Goal: Task Accomplishment & Management: Manage account settings

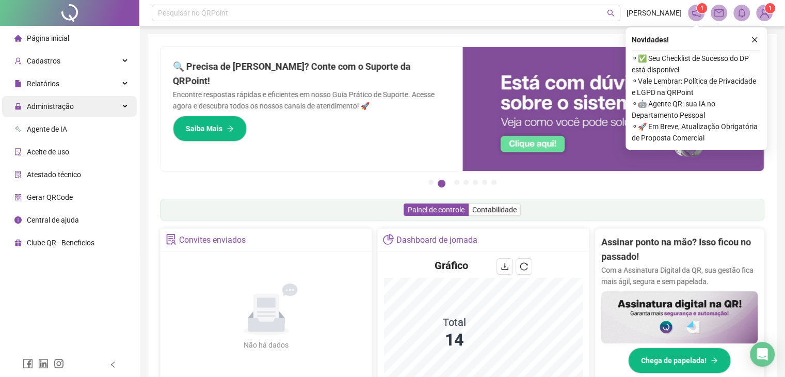
click at [116, 107] on div "Administração" at bounding box center [69, 106] width 135 height 21
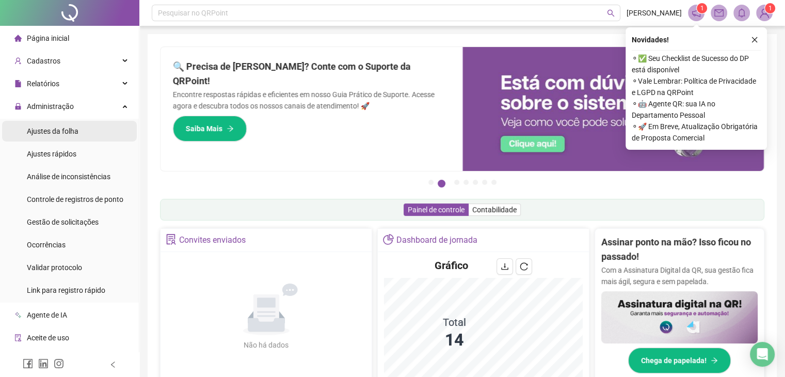
click at [98, 135] on li "Ajustes da folha" at bounding box center [69, 131] width 135 height 21
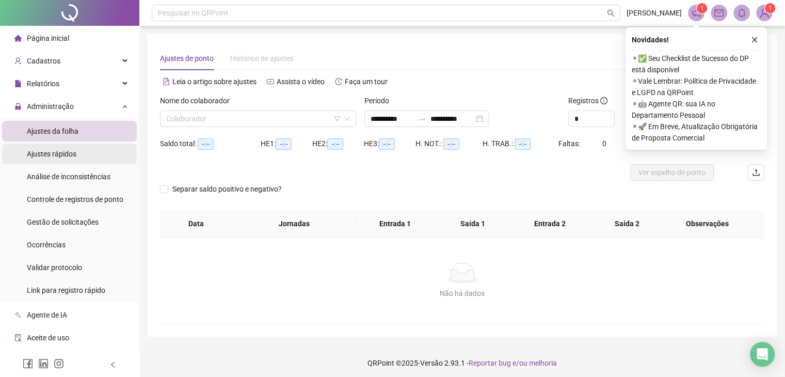
type input "**********"
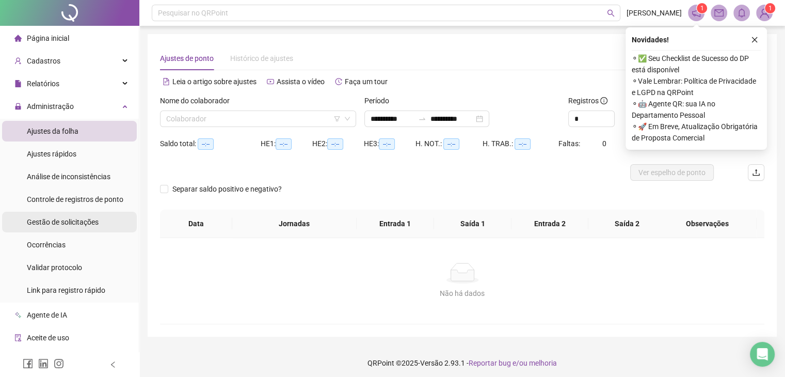
click at [76, 226] on span "Gestão de solicitações" at bounding box center [63, 222] width 72 height 8
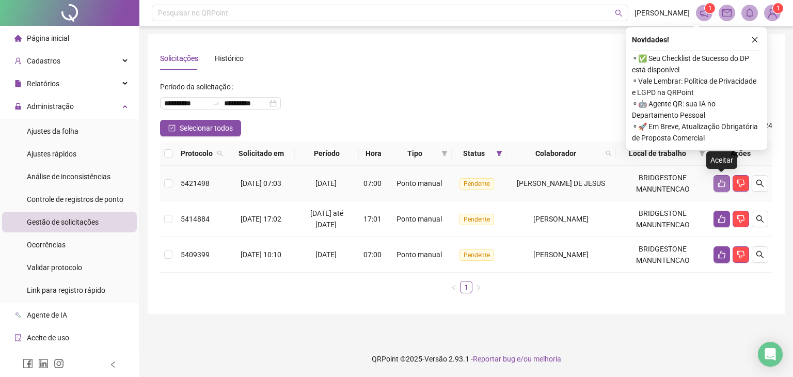
click at [720, 182] on icon "like" at bounding box center [721, 183] width 8 height 8
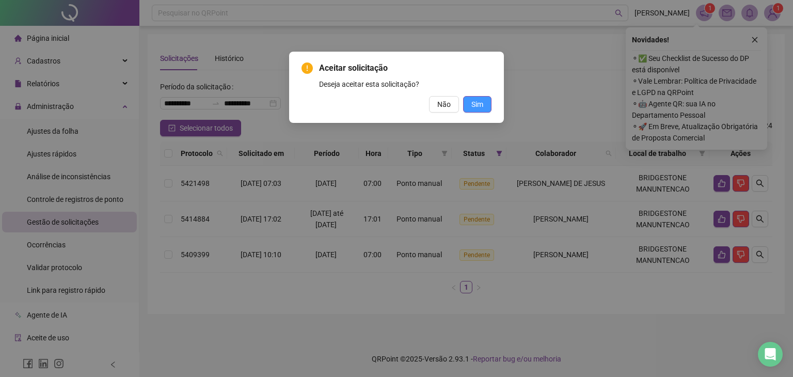
click at [484, 102] on button "Sim" at bounding box center [477, 104] width 28 height 17
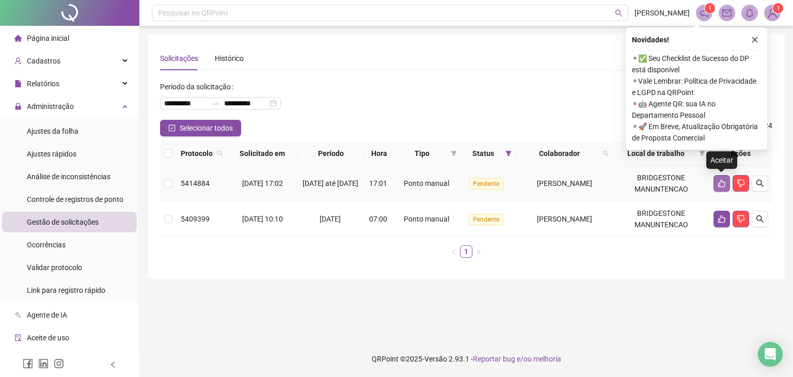
click at [723, 182] on icon "like" at bounding box center [721, 183] width 8 height 8
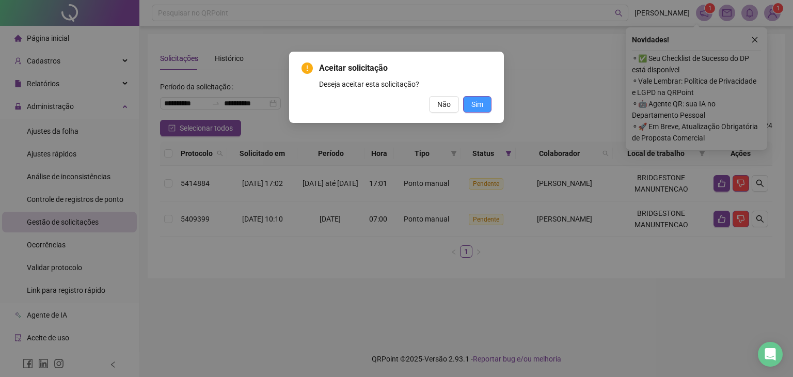
click at [489, 104] on button "Sim" at bounding box center [477, 104] width 28 height 17
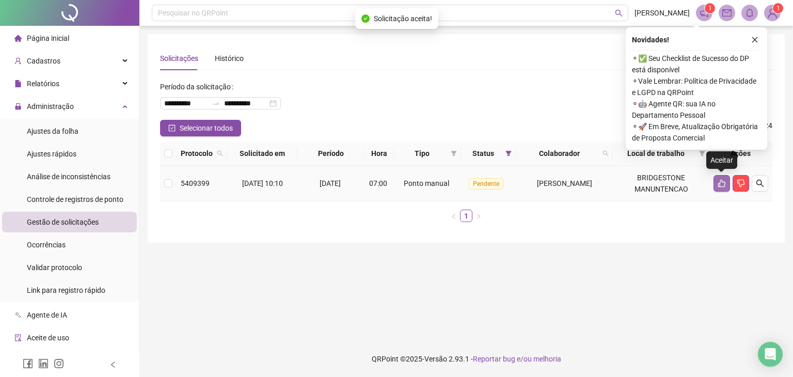
click at [714, 188] on button "button" at bounding box center [721, 183] width 17 height 17
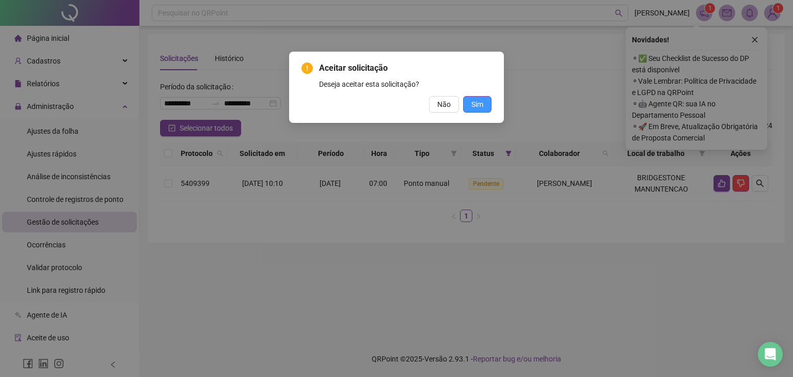
click at [474, 99] on span "Sim" at bounding box center [477, 104] width 12 height 11
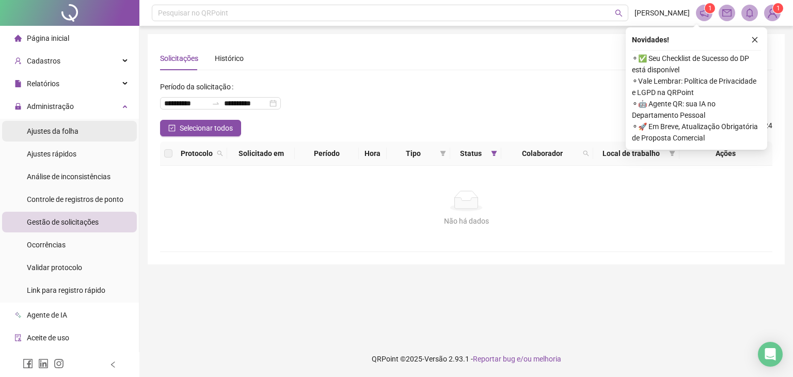
click at [90, 132] on li "Ajustes da folha" at bounding box center [69, 131] width 135 height 21
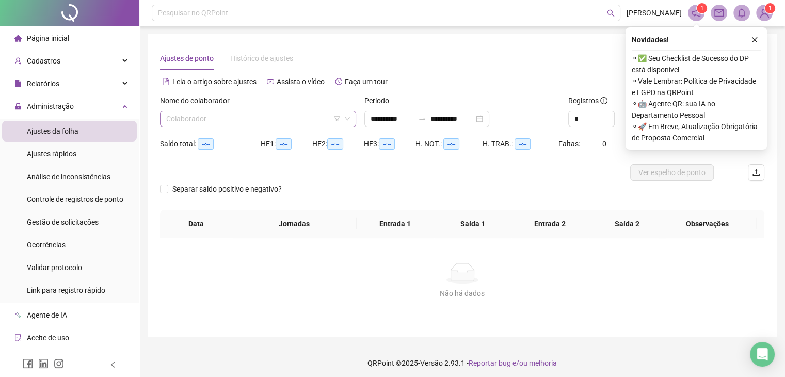
click at [262, 118] on input "search" at bounding box center [253, 118] width 174 height 15
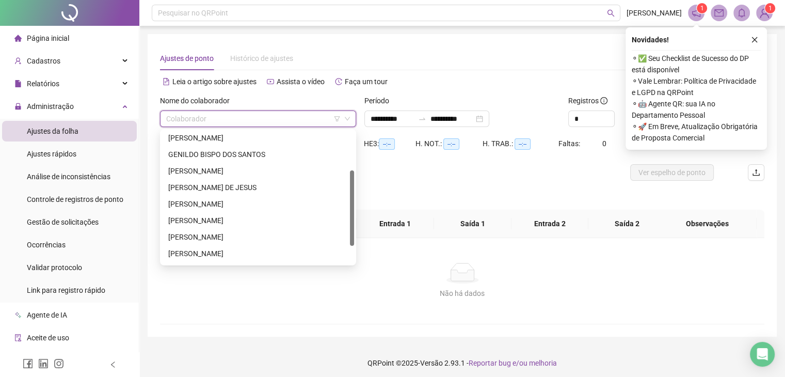
drag, startPoint x: 350, startPoint y: 167, endPoint x: 351, endPoint y: 206, distance: 39.7
click at [351, 206] on div at bounding box center [352, 207] width 4 height 75
click at [251, 197] on div "[PERSON_NAME]" at bounding box center [258, 201] width 180 height 11
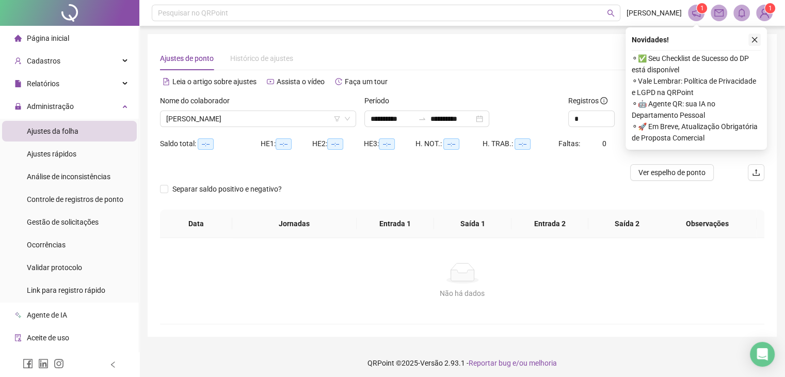
click at [755, 42] on icon "close" at bounding box center [754, 39] width 7 height 7
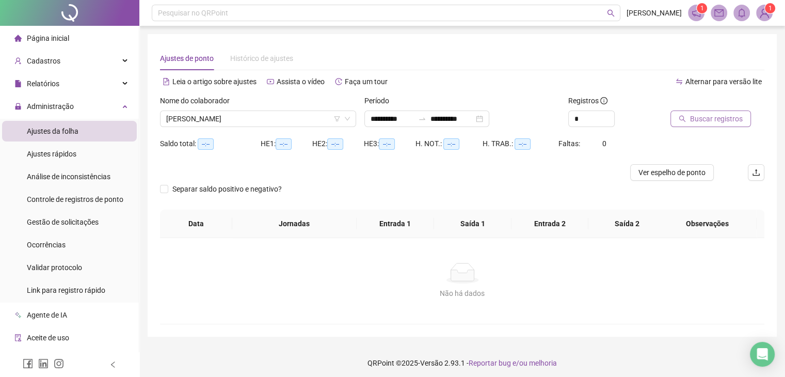
click at [707, 121] on span "Buscar registros" at bounding box center [716, 118] width 53 height 11
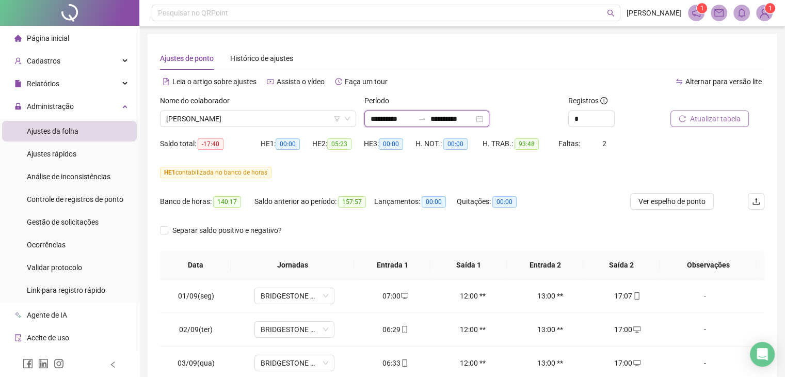
click at [388, 116] on input "**********" at bounding box center [392, 118] width 43 height 11
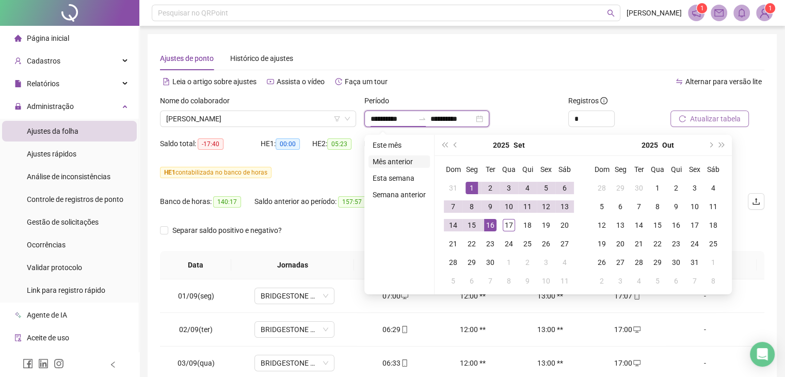
type input "**********"
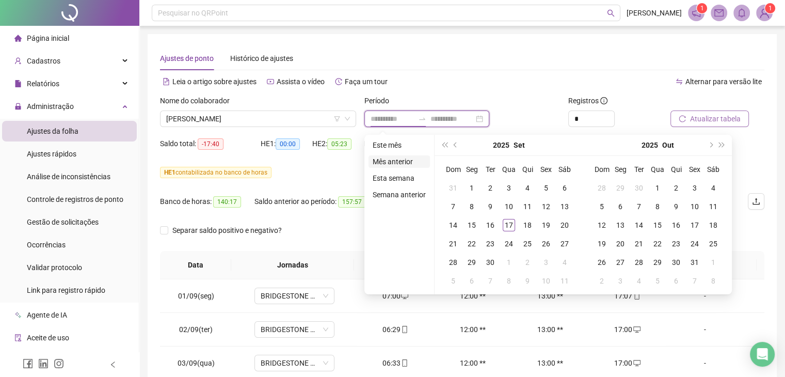
type input "**********"
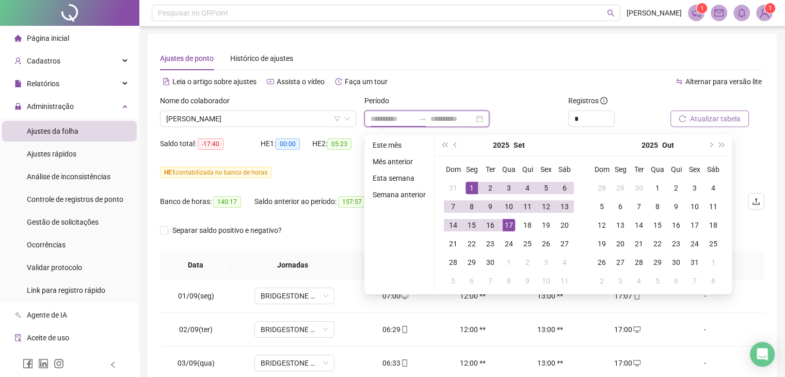
type input "**********"
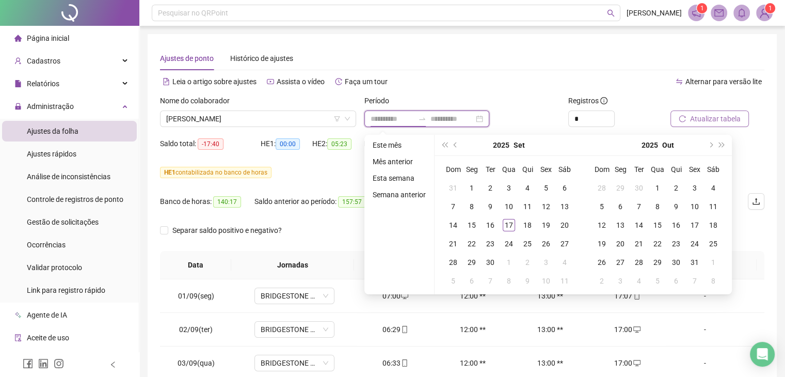
type input "**********"
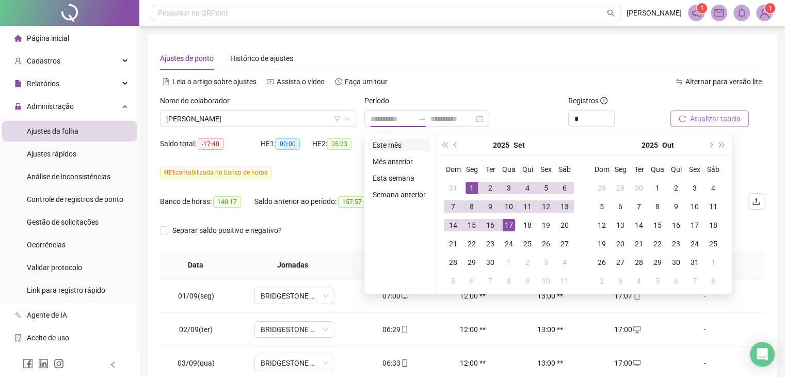
click at [399, 149] on li "Este mês" at bounding box center [399, 145] width 61 height 12
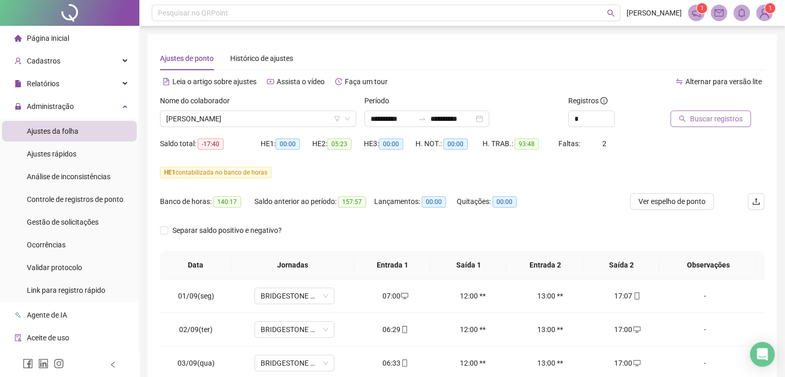
click at [702, 120] on span "Buscar registros" at bounding box center [716, 118] width 53 height 11
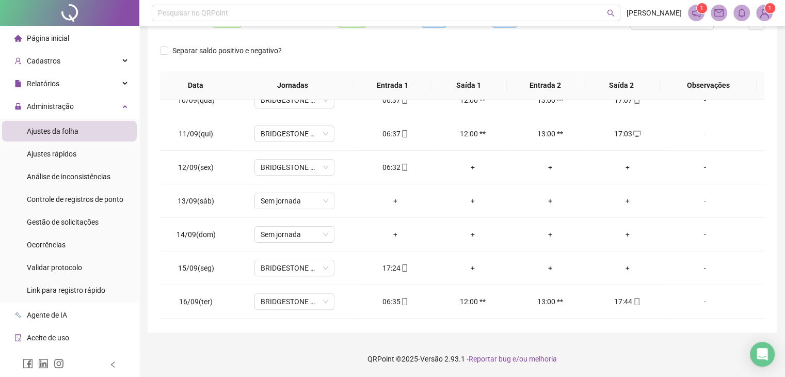
scroll to position [348, 0]
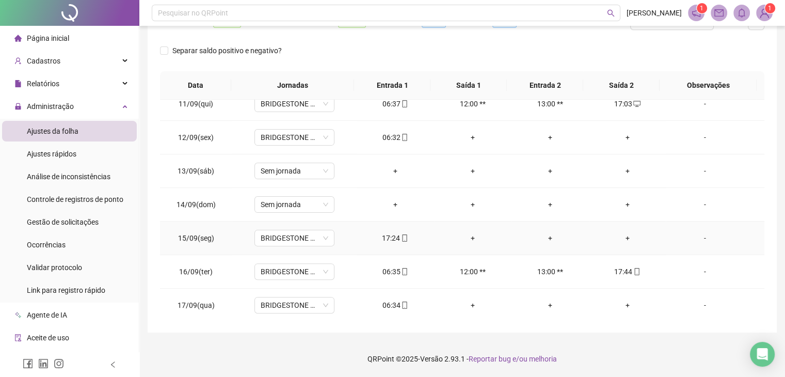
click at [620, 232] on div "+" at bounding box center [627, 237] width 61 height 11
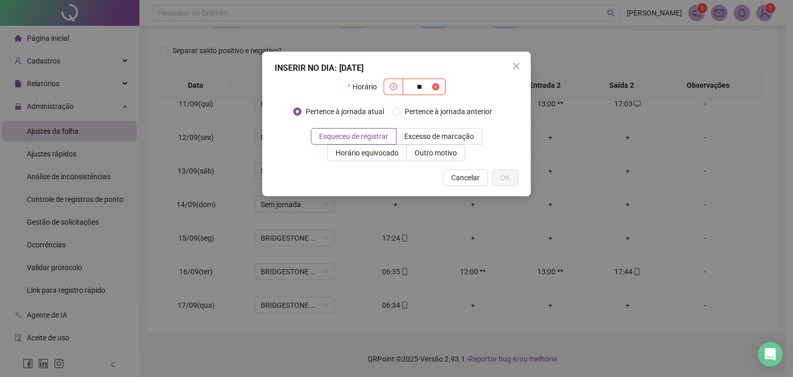
type input "*"
type input "*****"
click at [428, 158] on label "Outro motivo" at bounding box center [436, 153] width 58 height 17
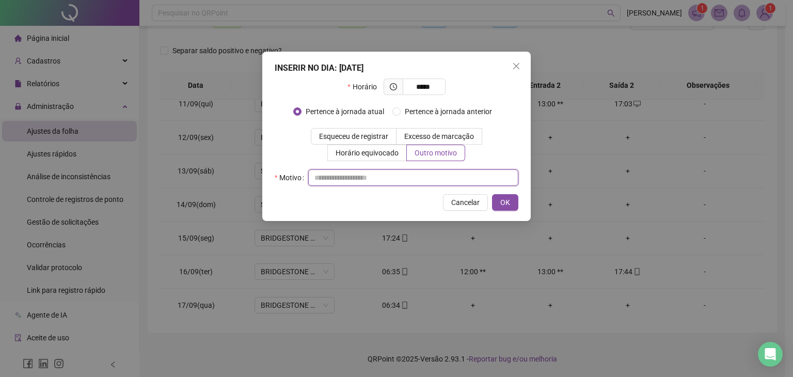
click at [417, 176] on input "text" at bounding box center [413, 177] width 210 height 17
type input "*"
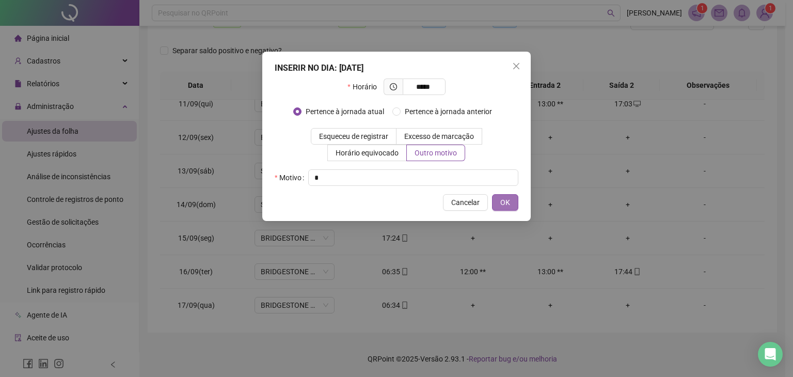
click at [508, 200] on span "OK" at bounding box center [505, 202] width 10 height 11
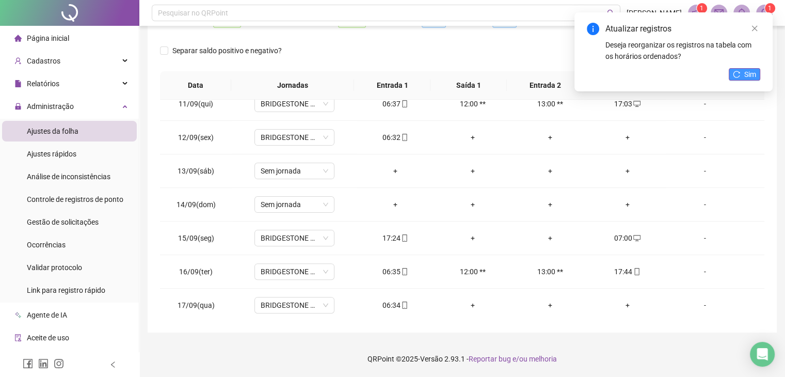
click at [741, 71] on button "Sim" at bounding box center [744, 74] width 31 height 12
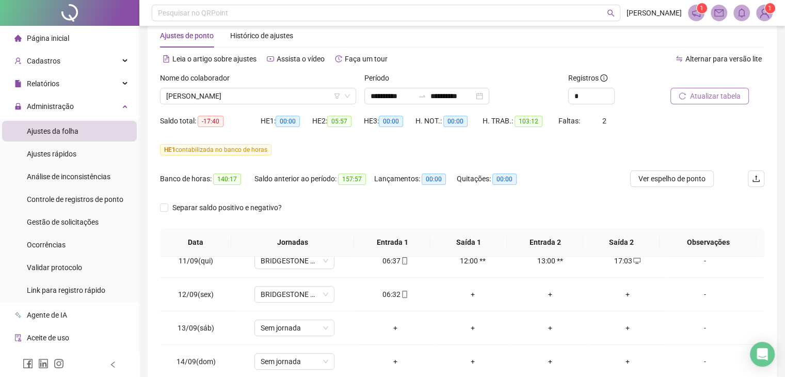
scroll to position [19, 0]
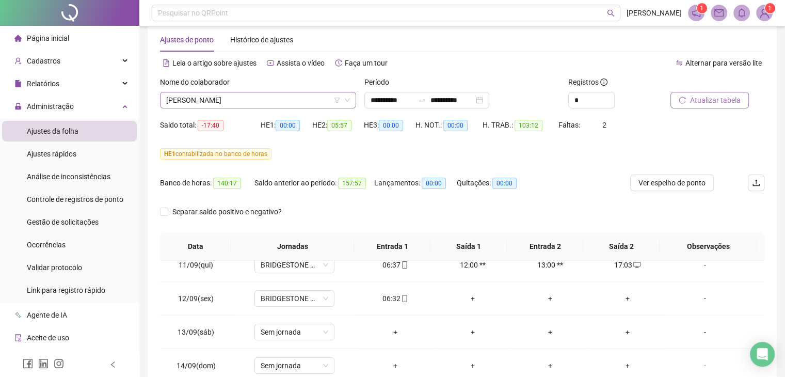
click at [284, 102] on span "[PERSON_NAME]" at bounding box center [258, 99] width 184 height 15
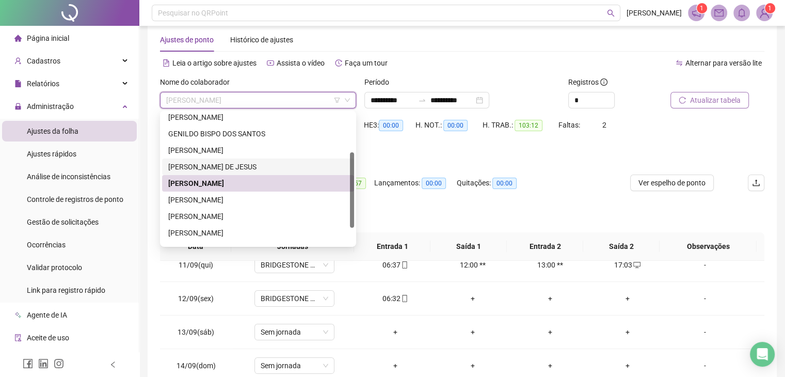
click at [223, 163] on div "[PERSON_NAME] DE JESUS" at bounding box center [258, 166] width 180 height 11
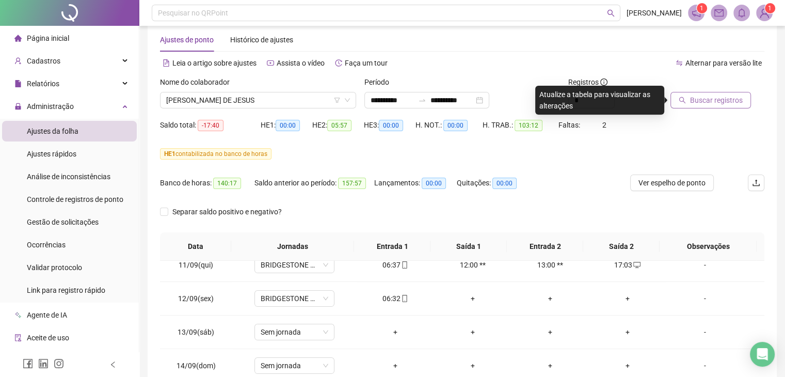
click at [696, 100] on span "Buscar registros" at bounding box center [716, 99] width 53 height 11
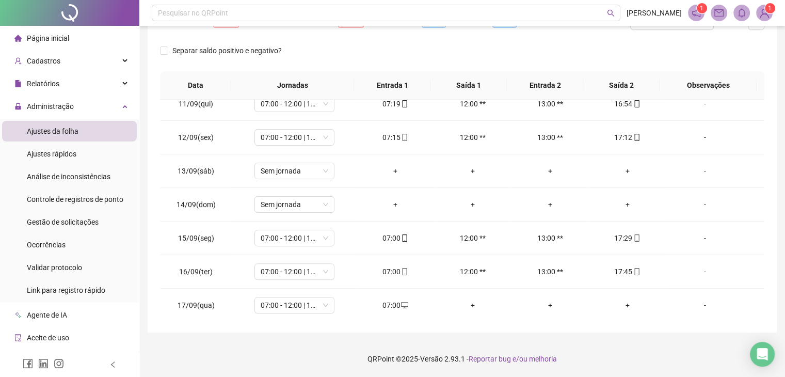
scroll to position [25, 0]
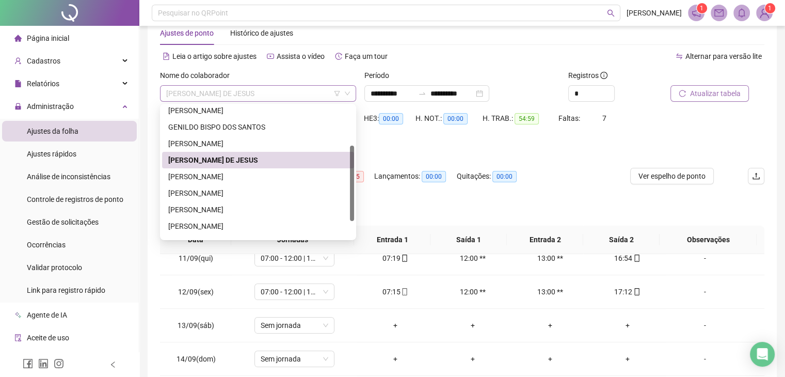
click at [257, 96] on span "[PERSON_NAME] DE JESUS" at bounding box center [258, 93] width 184 height 15
click at [239, 172] on div "[PERSON_NAME]" at bounding box center [258, 176] width 180 height 11
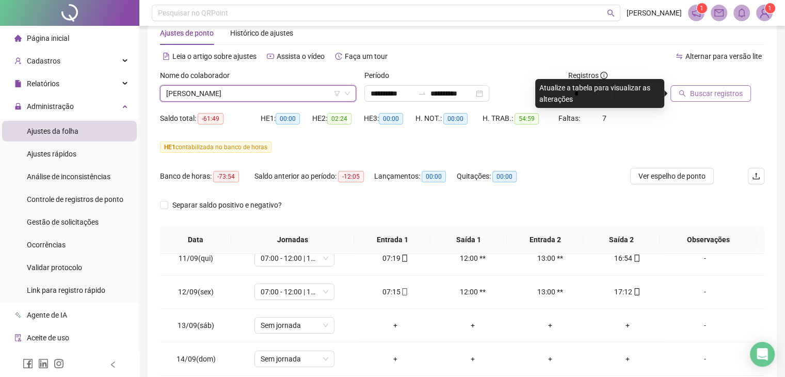
click at [704, 94] on span "Buscar registros" at bounding box center [716, 93] width 53 height 11
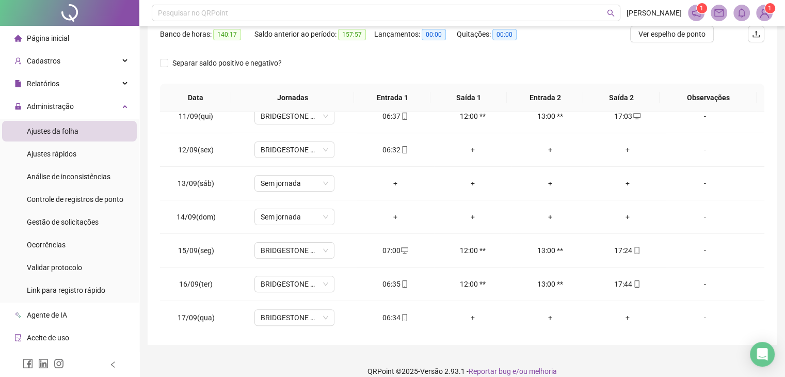
scroll to position [179, 0]
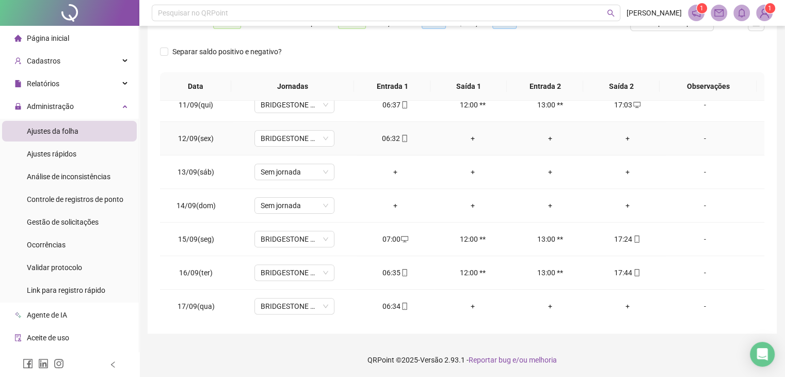
click at [617, 138] on div "+" at bounding box center [627, 138] width 61 height 11
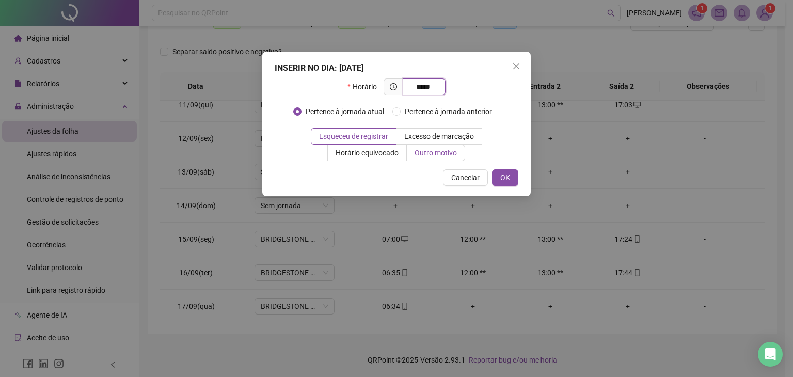
type input "*****"
click at [417, 153] on span "Outro motivo" at bounding box center [435, 153] width 42 height 8
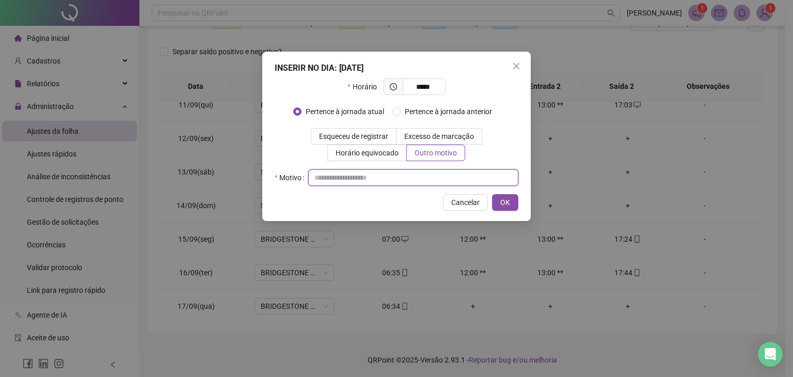
click at [372, 182] on input "text" at bounding box center [413, 177] width 210 height 17
type input "*"
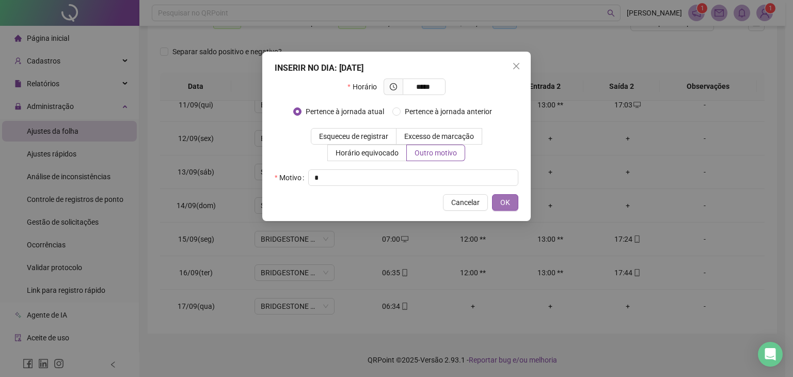
click at [507, 205] on span "OK" at bounding box center [505, 202] width 10 height 11
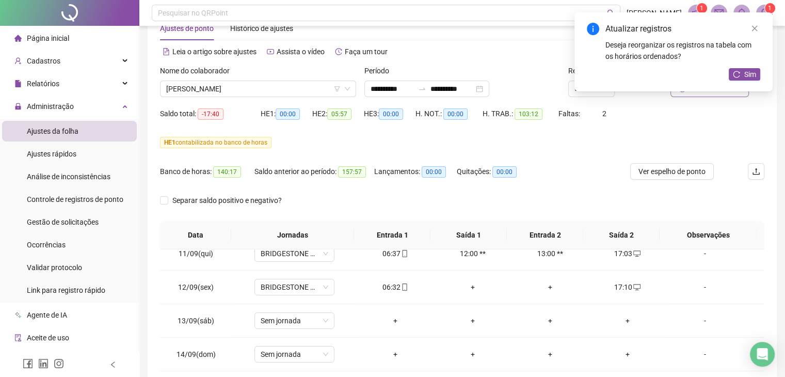
scroll to position [29, 0]
click at [737, 69] on button "Sim" at bounding box center [744, 74] width 31 height 12
